Goal: Transaction & Acquisition: Book appointment/travel/reservation

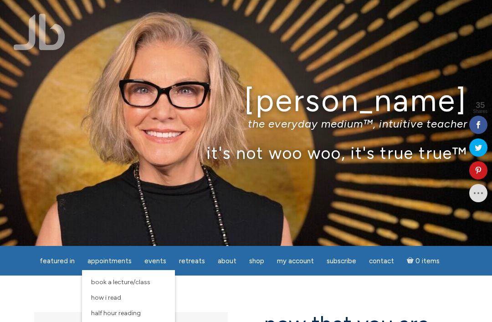
click at [131, 320] on link "Half Hour Reading" at bounding box center [129, 313] width 84 height 15
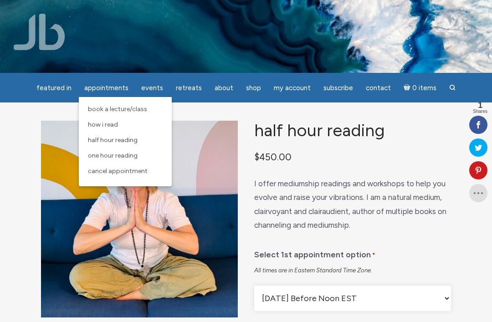
click at [109, 140] on span "Half Hour Reading" at bounding box center [113, 140] width 50 height 8
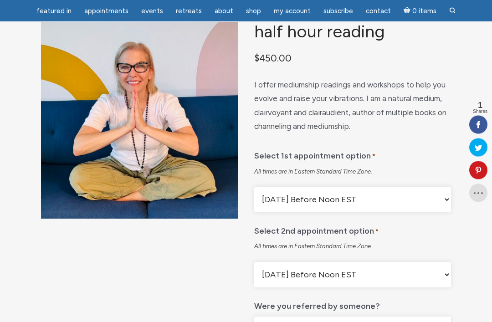
scroll to position [73, 0]
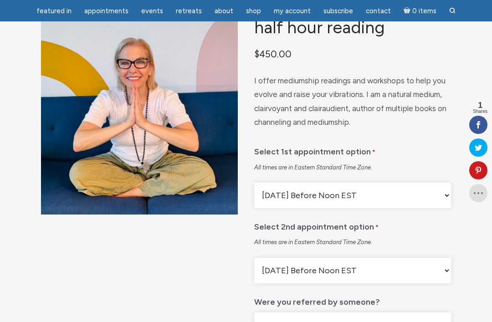
click at [444, 197] on select "Monday Before Noon EST Monday After Noon EST First Available Appointment" at bounding box center [352, 196] width 197 height 26
select select "First Available Appointment"
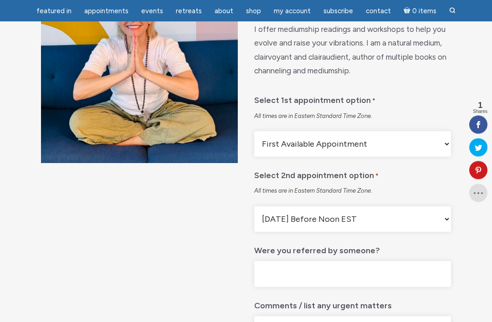
scroll to position [128, 0]
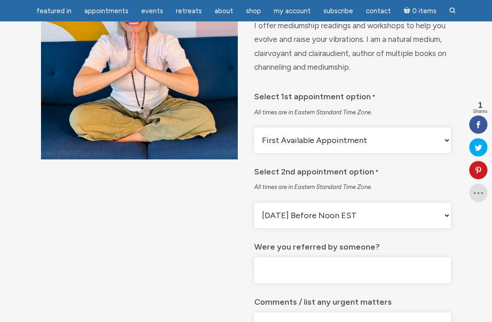
click at [445, 218] on select "Monday Before Noon EST Monday After Noon EST First Available Appointment" at bounding box center [352, 216] width 197 height 26
select select "First Available Appointment"
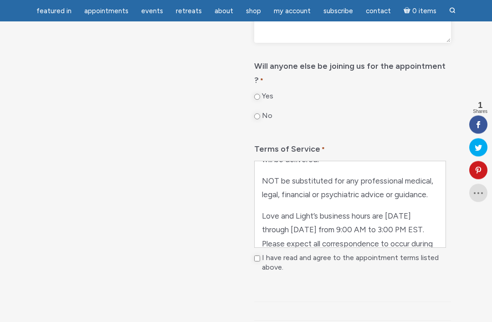
scroll to position [520, 0]
